Goal: Task Accomplishment & Management: Use online tool/utility

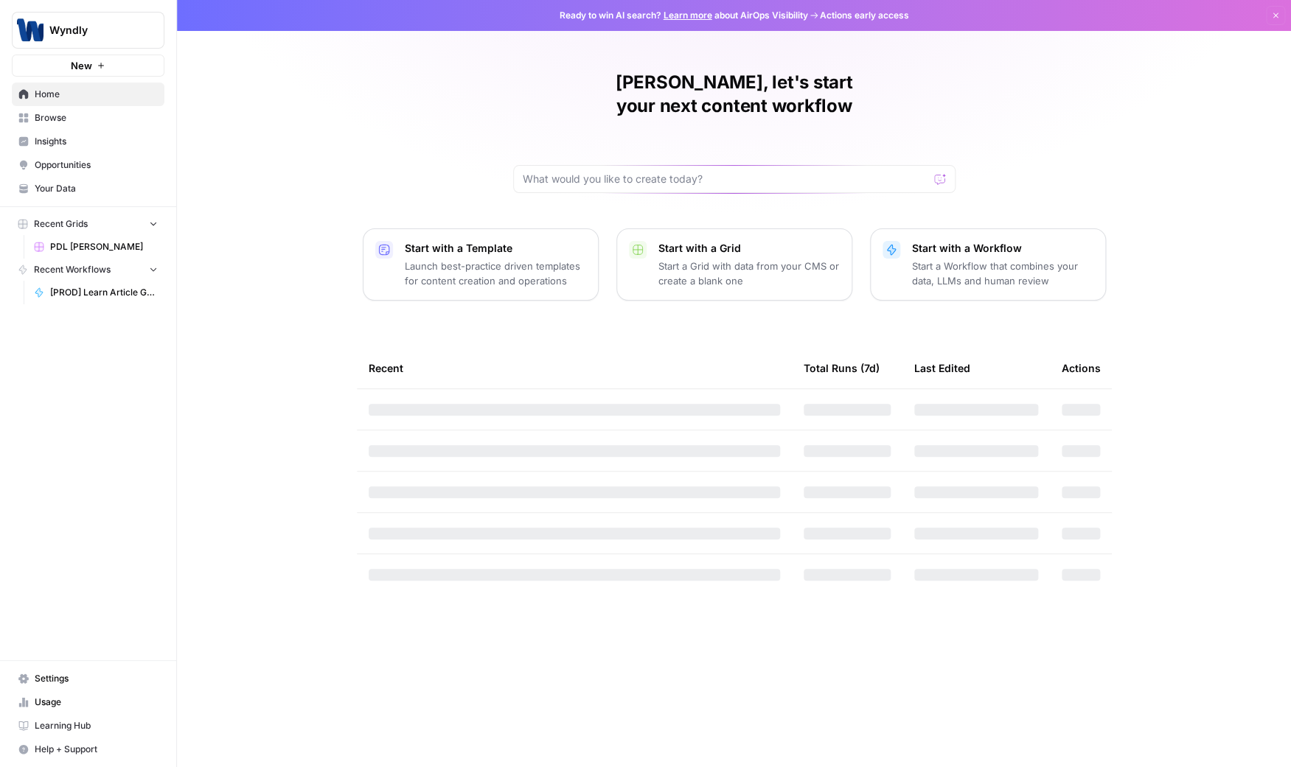
click at [711, 22] on div "Ready to win AI search? Learn more about AirOps Visibility Actions early access…" at bounding box center [734, 15] width 1114 height 31
drag, startPoint x: 894, startPoint y: 19, endPoint x: 811, endPoint y: 19, distance: 83.3
click at [894, 19] on span "Actions early access" at bounding box center [864, 15] width 89 height 13
click at [811, 19] on icon at bounding box center [813, 15] width 9 height 9
click at [697, 19] on link "Learn more" at bounding box center [687, 15] width 49 height 11
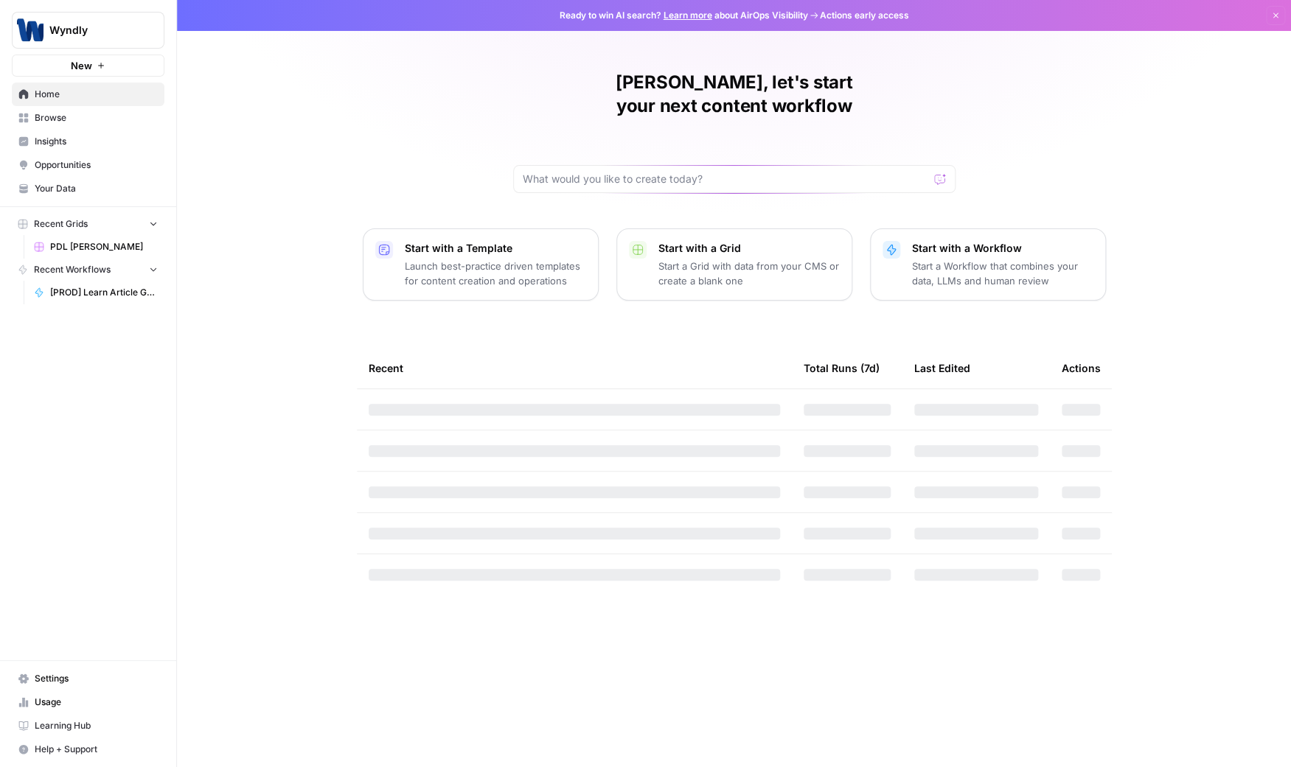
click at [248, 217] on div "[PERSON_NAME], let's start your next content workflow Start with a Template Lau…" at bounding box center [734, 383] width 1114 height 767
click at [492, 259] on p "Launch best-practice driven templates for content creation and operations" at bounding box center [495, 273] width 181 height 29
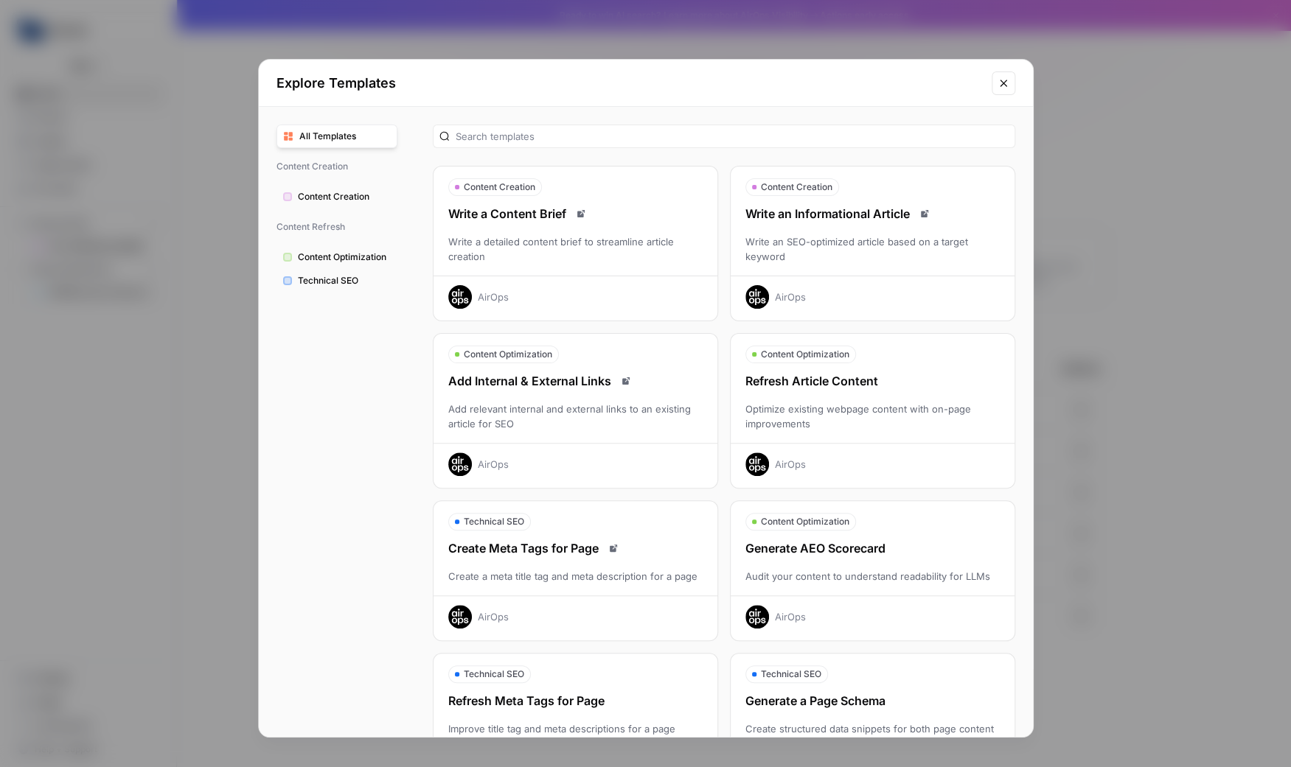
click at [346, 153] on div "All Templates Content Creation Content Creation Content Refresh Content Optimiz…" at bounding box center [337, 422] width 156 height 630
click at [346, 142] on span "All Templates" at bounding box center [344, 136] width 91 height 13
click at [338, 260] on span "Content Optimization" at bounding box center [344, 257] width 93 height 13
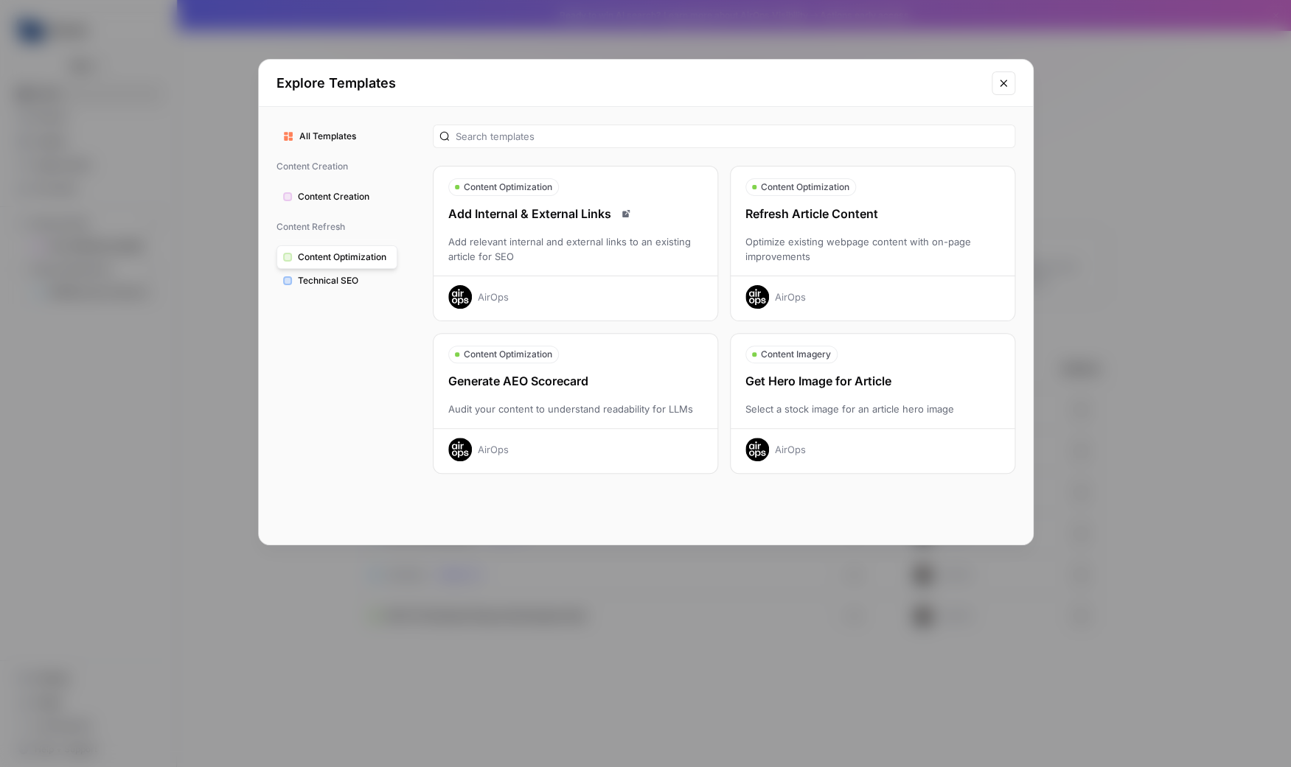
click at [338, 282] on span "Technical SEO" at bounding box center [344, 280] width 93 height 13
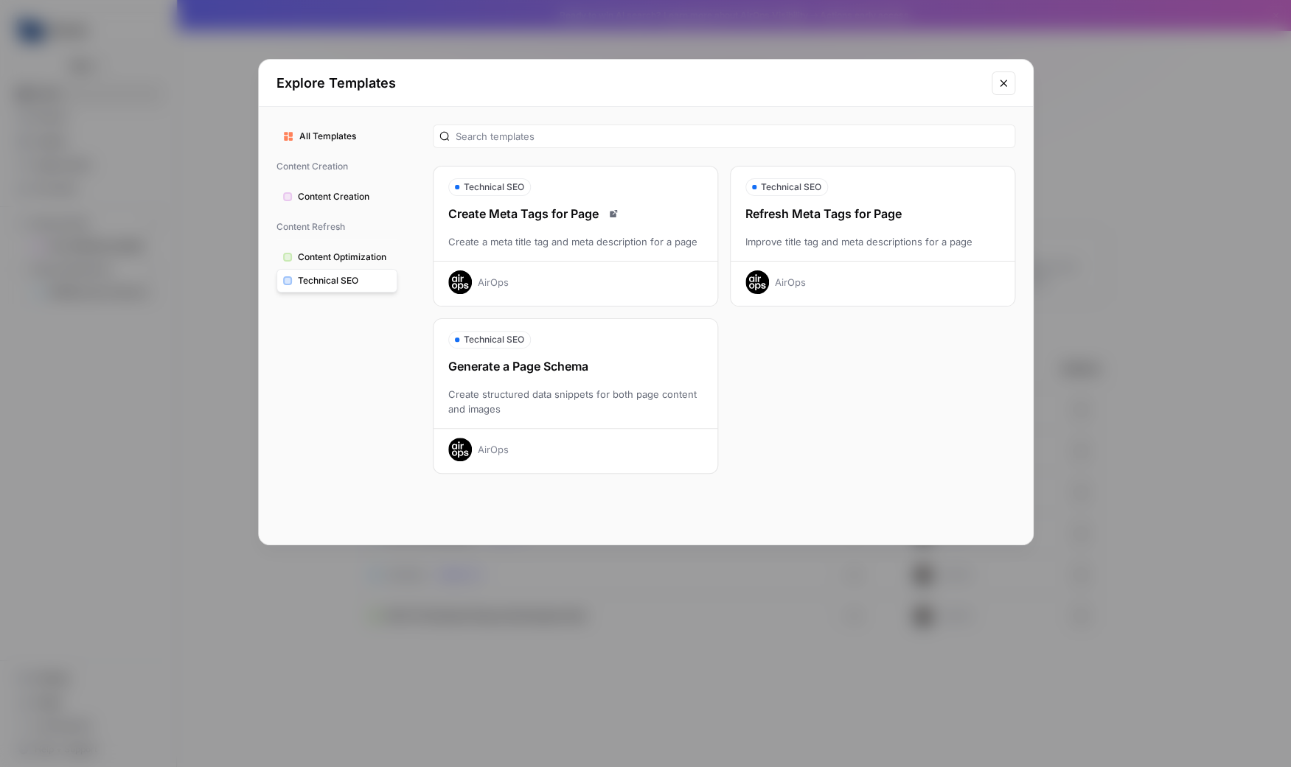
click at [347, 270] on button "Technical SEO" at bounding box center [336, 281] width 121 height 24
click at [352, 256] on span "Content Optimization" at bounding box center [344, 257] width 93 height 13
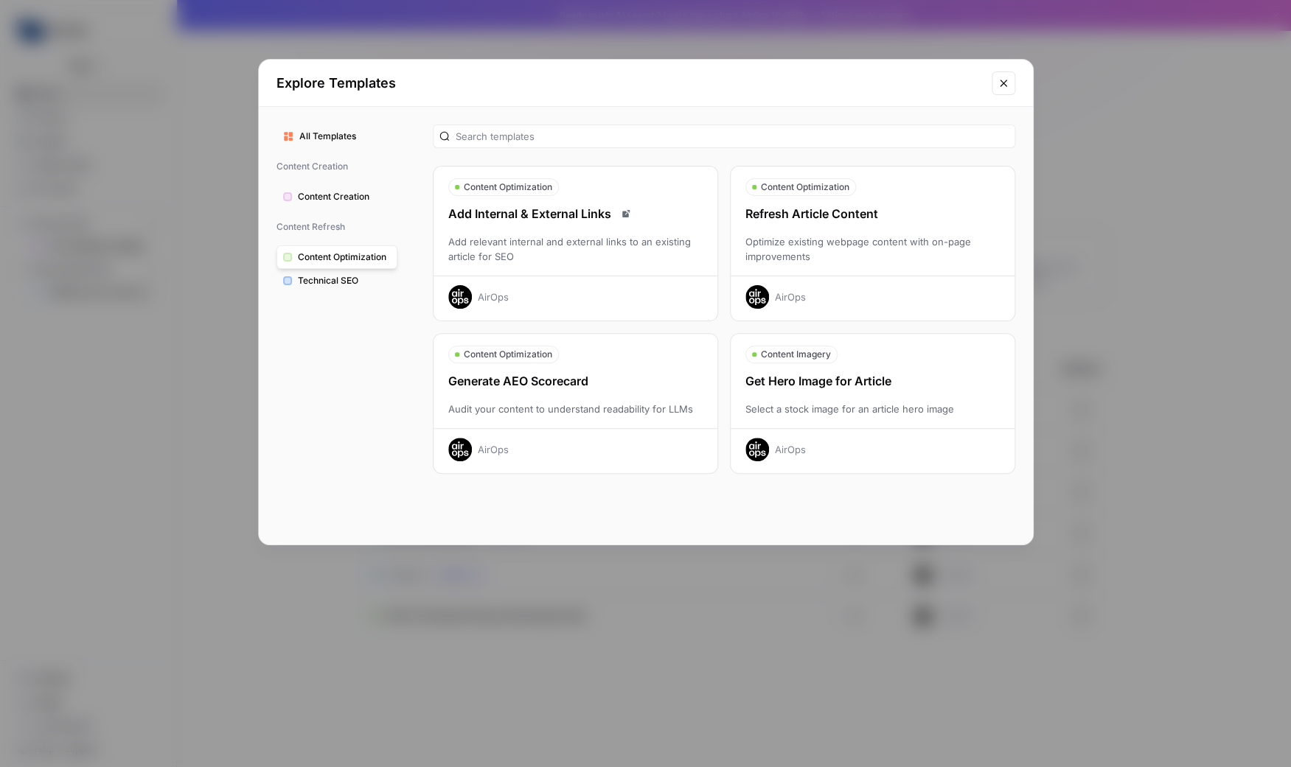
click at [315, 192] on span "Content Creation" at bounding box center [344, 196] width 93 height 13
